Goal: Task Accomplishment & Management: Manage account settings

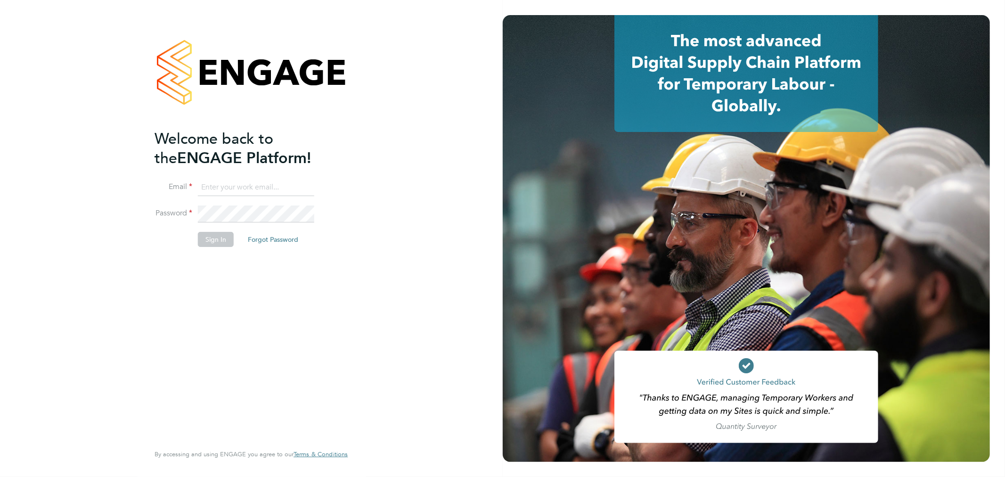
type input "[PERSON_NAME][EMAIL_ADDRESS][DOMAIN_NAME]"
click at [212, 243] on li "Sign In Forgot Password" at bounding box center [247, 244] width 184 height 24
click at [213, 237] on button "Sign In" at bounding box center [216, 239] width 36 height 15
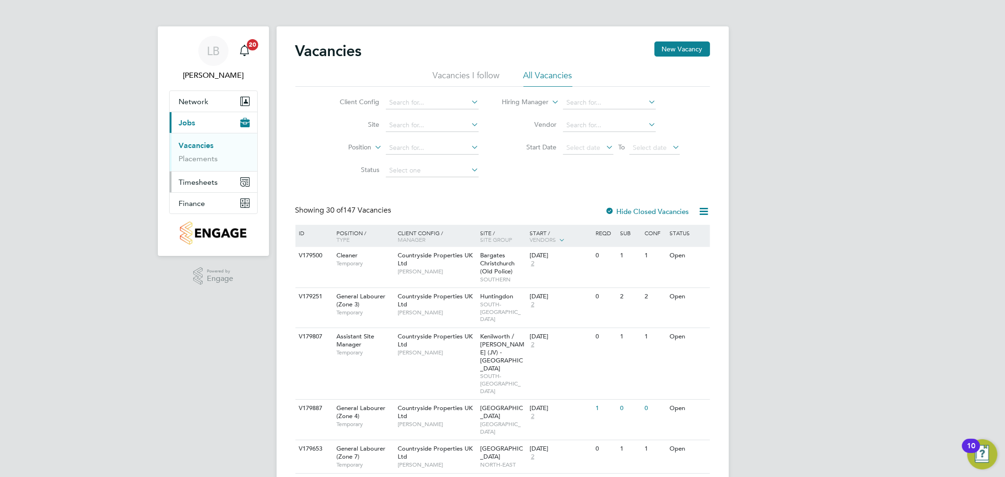
click at [196, 182] on span "Timesheets" at bounding box center [198, 182] width 39 height 9
click at [197, 183] on span "Timesheets" at bounding box center [198, 182] width 39 height 9
click at [196, 167] on link "Timesheets" at bounding box center [198, 166] width 39 height 9
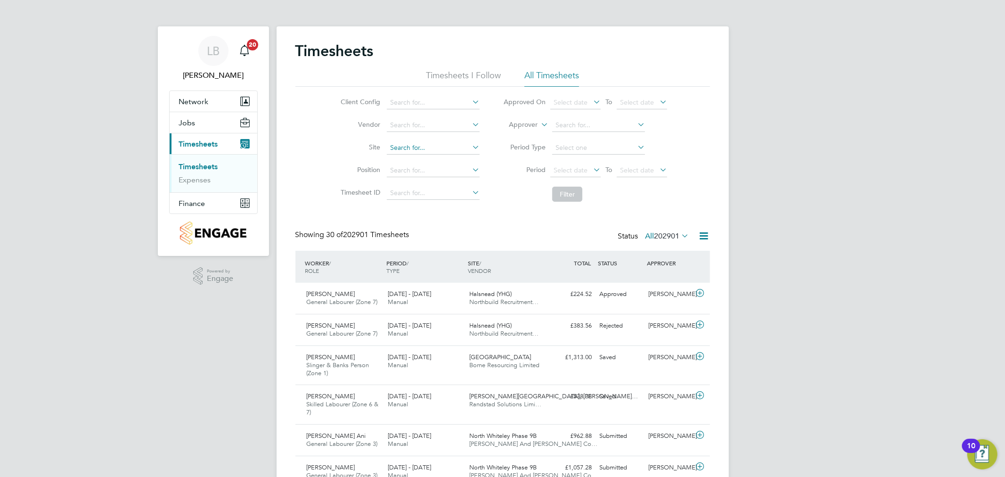
click at [407, 146] on input at bounding box center [433, 147] width 93 height 13
click at [436, 168] on li "Cogge shall Mill, [PERSON_NAME]" at bounding box center [442, 173] width 112 height 13
type input "[PERSON_NAME] Mill, [GEOGRAPHIC_DATA]"
click at [568, 196] on button "Filter" at bounding box center [567, 194] width 30 height 15
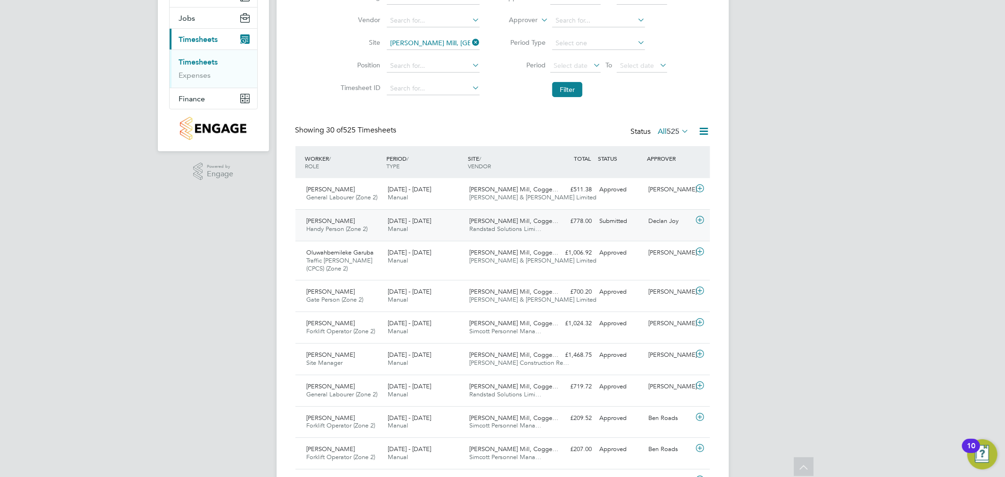
click at [700, 220] on icon at bounding box center [700, 220] width 12 height 8
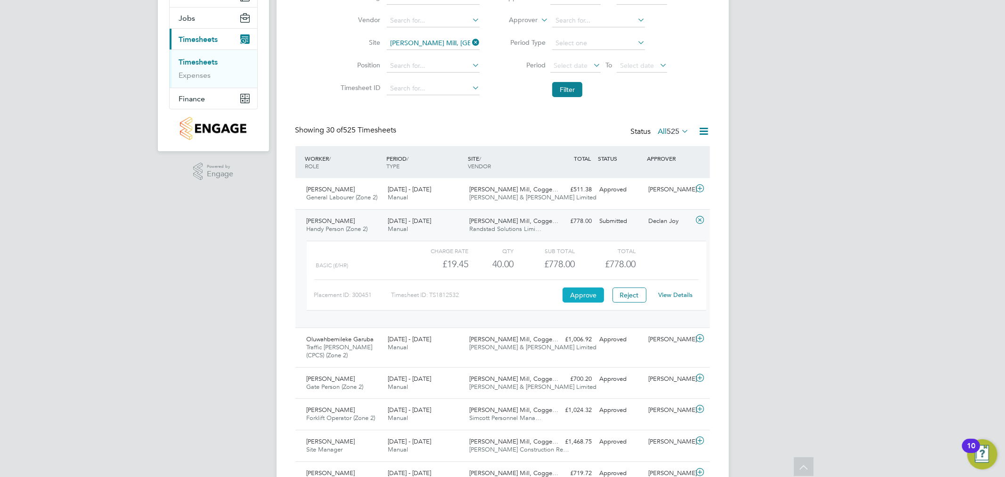
click at [594, 293] on button "Approve" at bounding box center [582, 294] width 41 height 15
click at [568, 87] on button "Filter" at bounding box center [567, 89] width 30 height 15
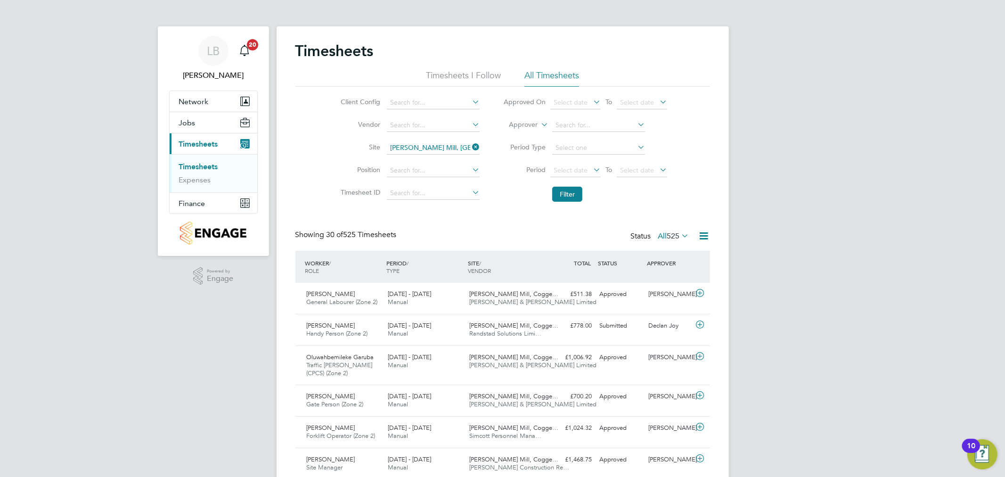
click at [203, 166] on link "Timesheets" at bounding box center [198, 166] width 39 height 9
click at [213, 168] on link "Timesheets" at bounding box center [198, 166] width 39 height 9
click at [470, 149] on icon at bounding box center [470, 146] width 0 height 13
click at [414, 151] on input at bounding box center [433, 147] width 93 height 13
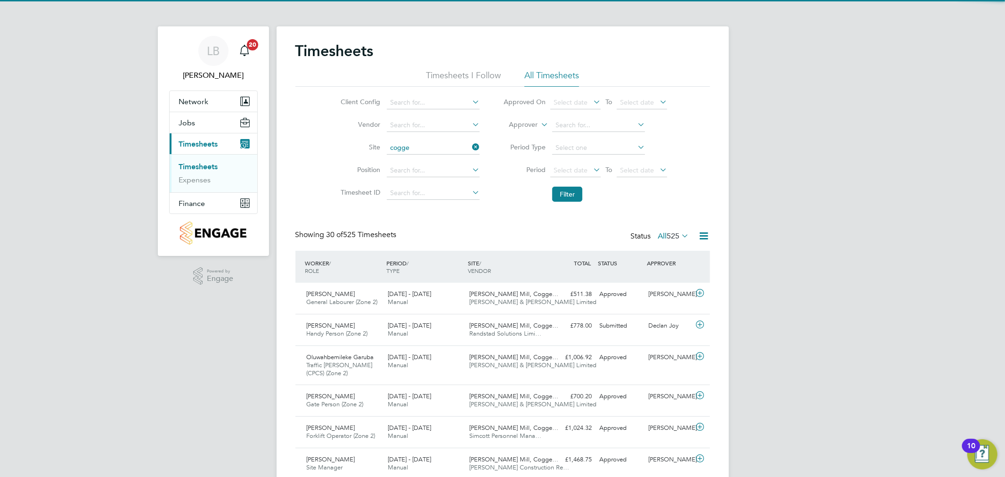
click at [435, 171] on li "Cogge shall Mill, [PERSON_NAME]" at bounding box center [442, 173] width 112 height 13
type input "[PERSON_NAME] Mill, [GEOGRAPHIC_DATA]"
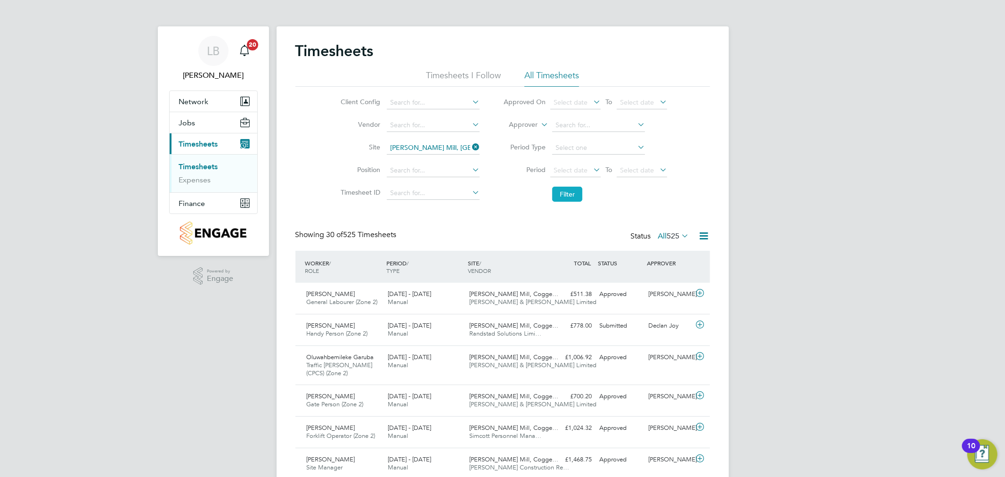
click at [561, 190] on button "Filter" at bounding box center [567, 194] width 30 height 15
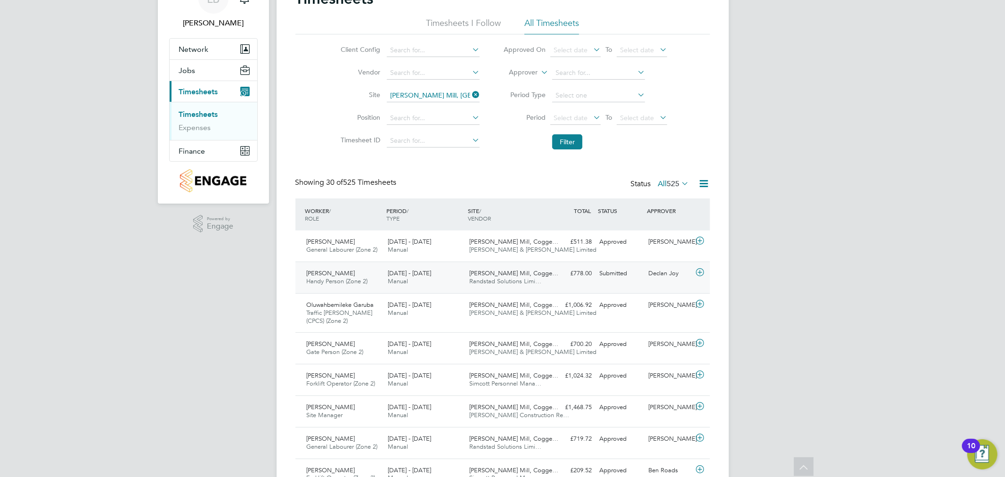
click at [703, 270] on icon at bounding box center [700, 273] width 12 height 8
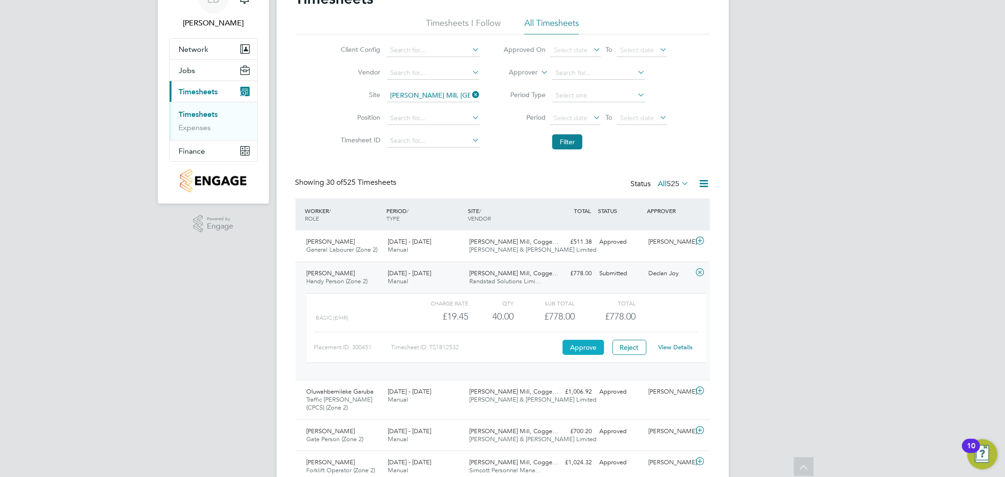
click at [582, 348] on button "Approve" at bounding box center [582, 347] width 41 height 15
click at [194, 113] on link "Timesheets" at bounding box center [198, 114] width 39 height 9
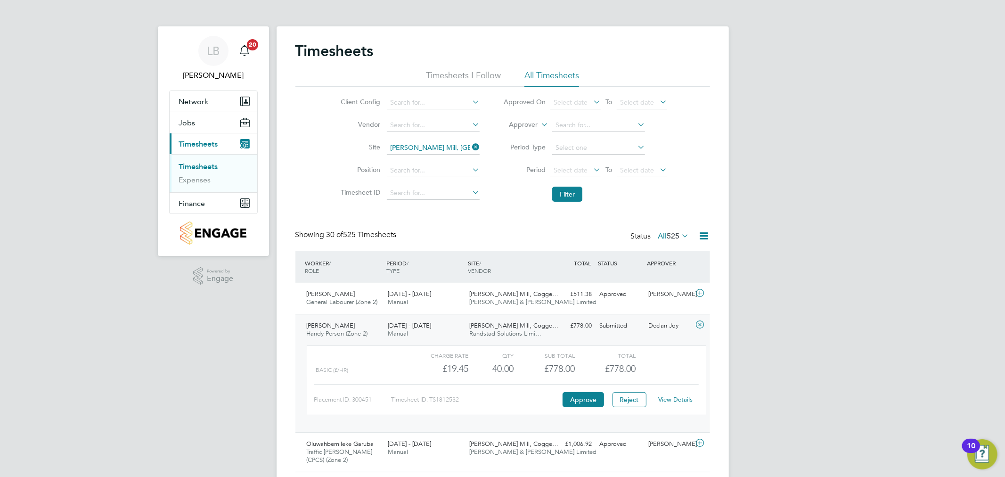
click at [470, 145] on icon at bounding box center [470, 146] width 0 height 13
click at [561, 198] on button "Filter" at bounding box center [567, 194] width 30 height 15
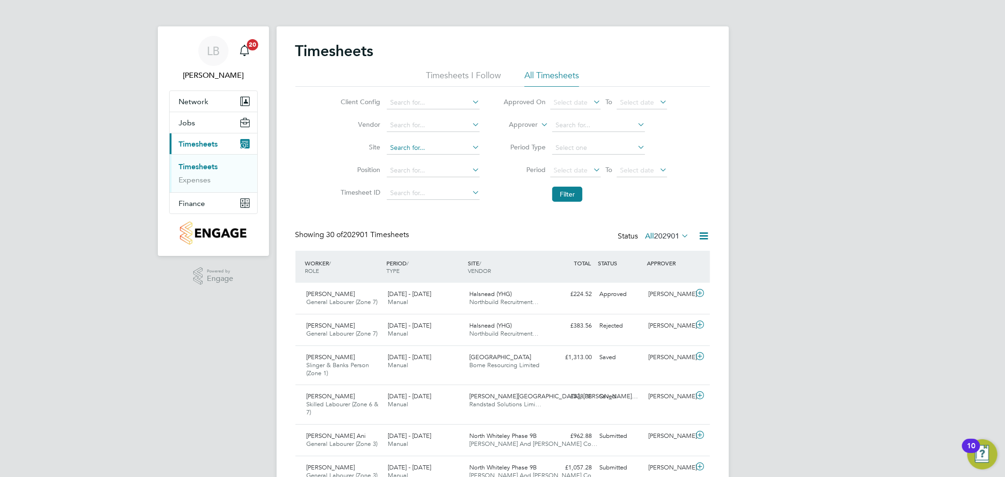
drag, startPoint x: 404, startPoint y: 155, endPoint x: 403, endPoint y: 150, distance: 4.7
click at [403, 154] on li "Site" at bounding box center [408, 148] width 165 height 23
click at [403, 147] on input at bounding box center [433, 147] width 93 height 13
click at [427, 171] on li "Cogge shall Mill, [PERSON_NAME]" at bounding box center [442, 173] width 112 height 13
type input "[PERSON_NAME] Mill, [GEOGRAPHIC_DATA]"
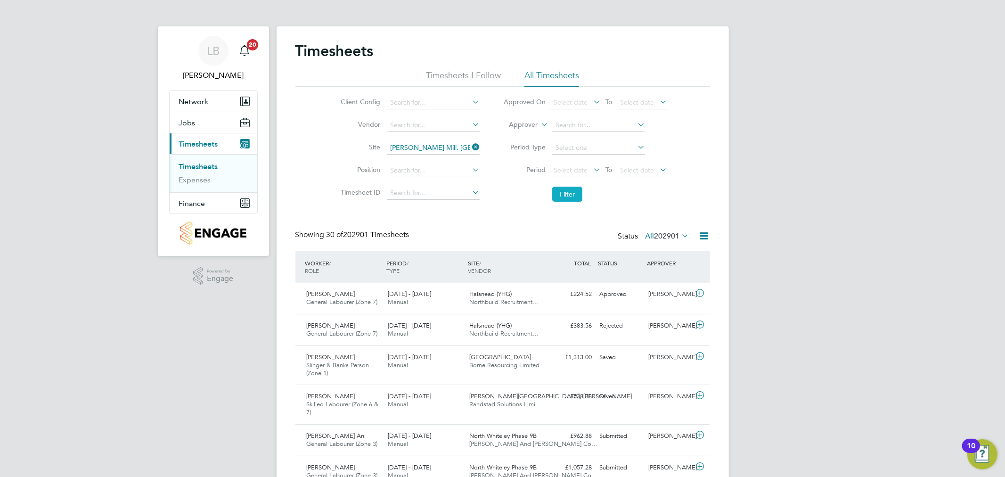
click at [559, 189] on button "Filter" at bounding box center [567, 194] width 30 height 15
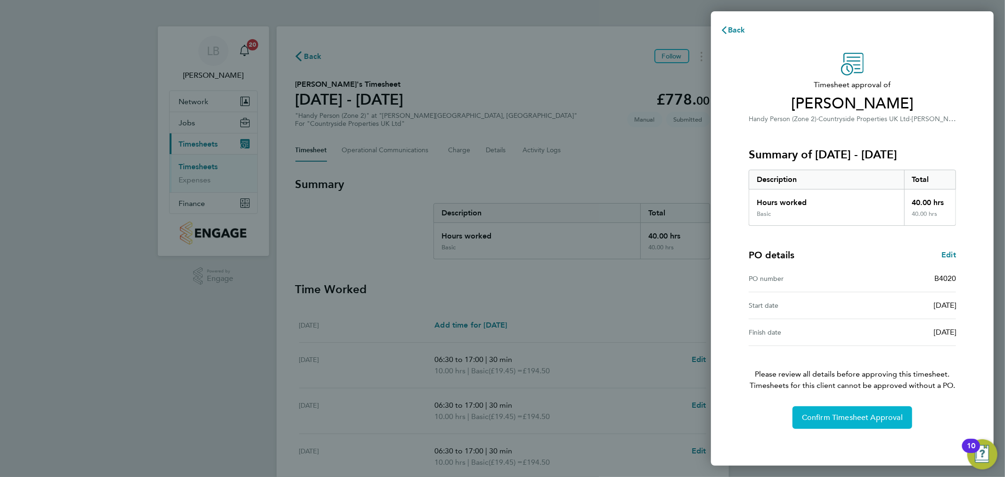
click at [821, 419] on span "Confirm Timesheet Approval" at bounding box center [852, 417] width 101 height 9
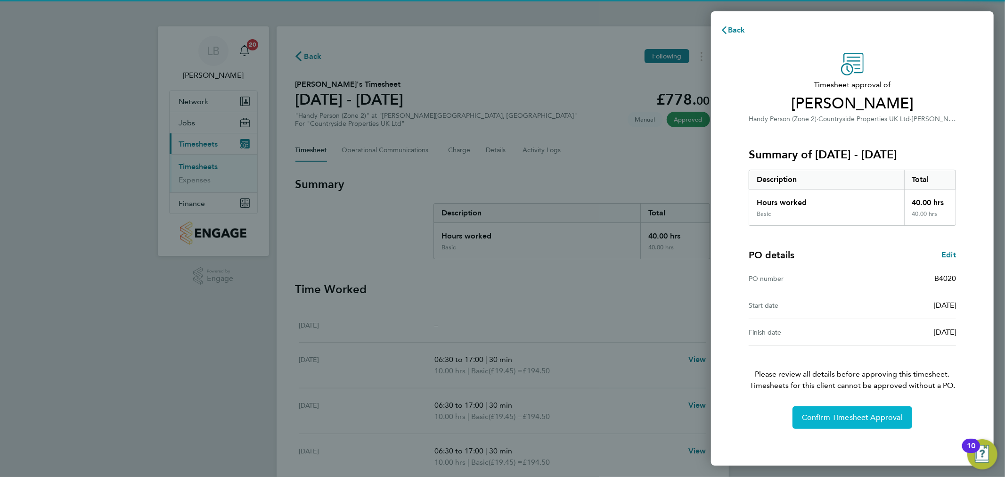
click at [825, 412] on button "Confirm Timesheet Approval" at bounding box center [852, 417] width 120 height 23
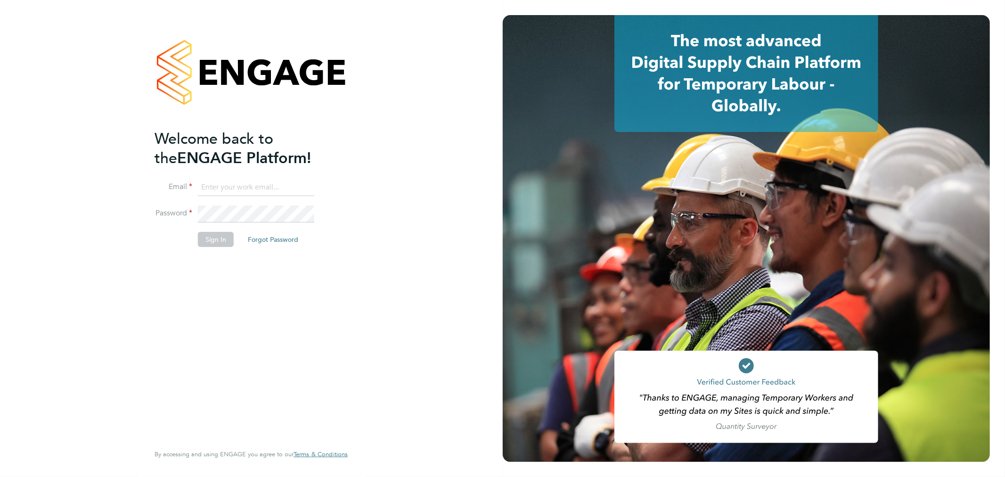
type input "liam.baird@cpplc.com"
click at [223, 232] on button "Sign In" at bounding box center [216, 239] width 36 height 15
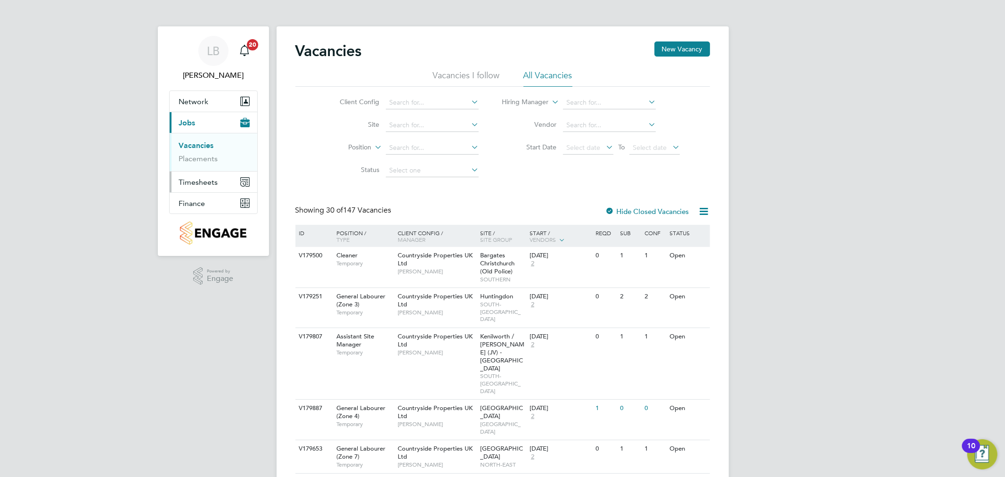
click at [200, 176] on button "Timesheets" at bounding box center [214, 181] width 88 height 21
click at [199, 167] on link "Timesheets" at bounding box center [198, 166] width 39 height 9
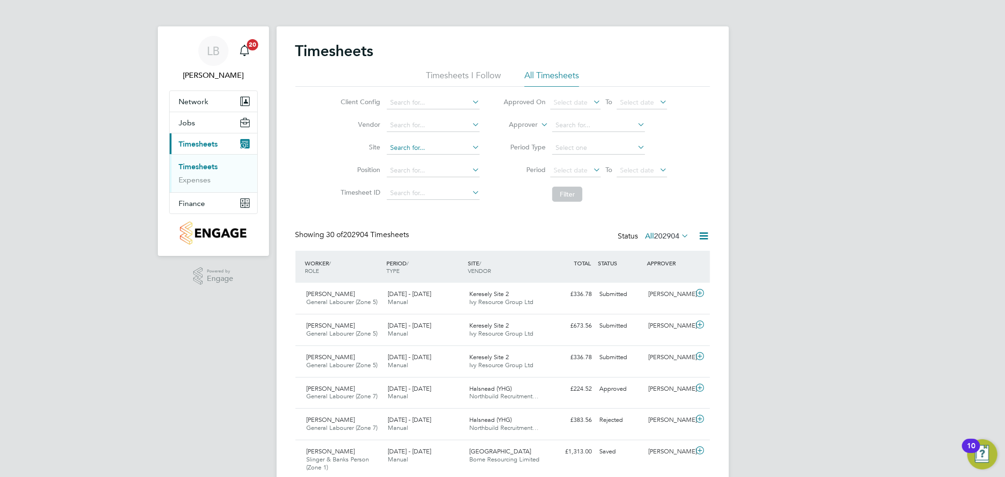
click at [420, 144] on input at bounding box center [433, 147] width 93 height 13
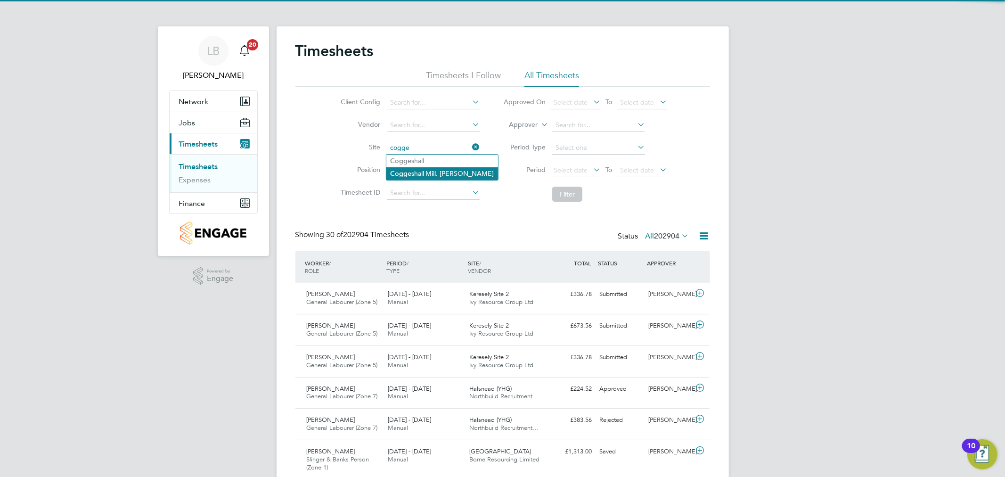
click at [418, 171] on li "Cogge shall Mill, [PERSON_NAME]" at bounding box center [442, 173] width 112 height 13
type input "[PERSON_NAME] Mill, [GEOGRAPHIC_DATA]"
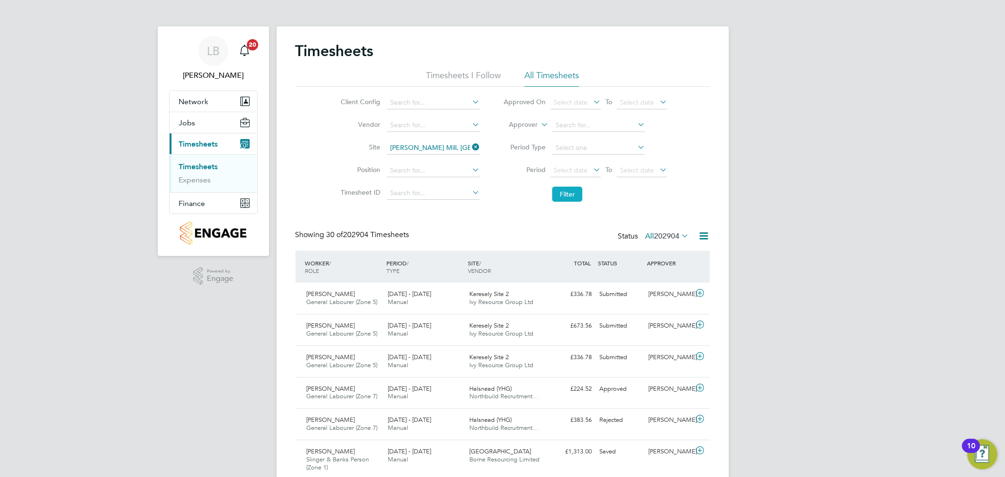
click at [573, 194] on button "Filter" at bounding box center [567, 194] width 30 height 15
